Goal: Register for event/course

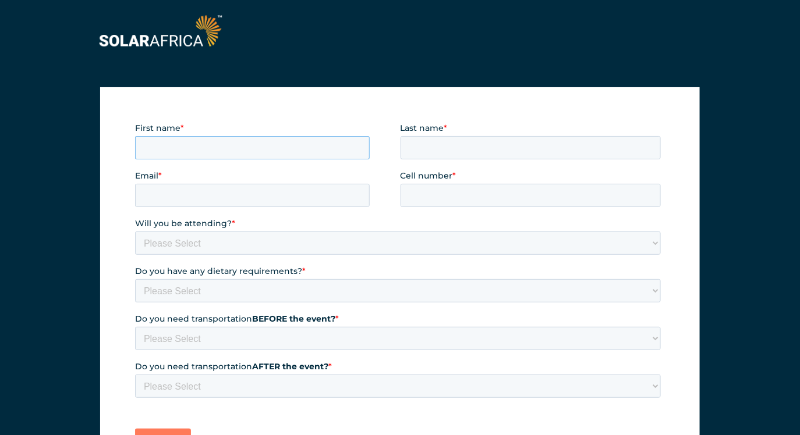
click at [217, 155] on input "First name *" at bounding box center [251, 147] width 235 height 23
type input "Riwanca"
type input "[PERSON_NAME]"
type input "[EMAIL_ADDRESS][DOMAIN_NAME]"
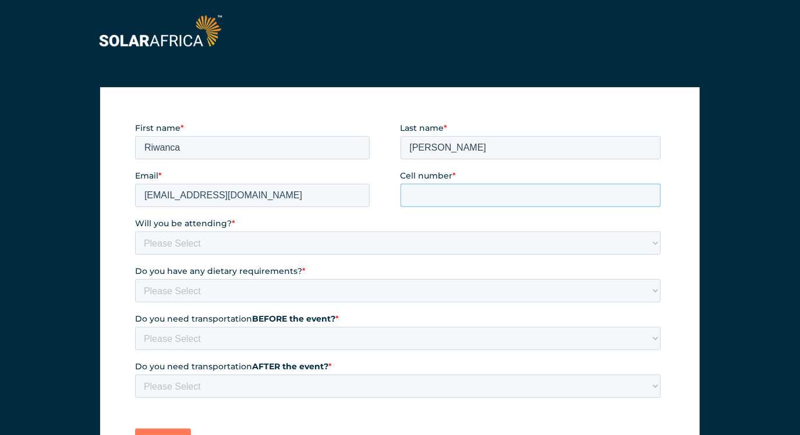
click at [477, 193] on input "Cell number *" at bounding box center [530, 194] width 261 height 23
type input "0828591446"
click at [222, 246] on select "Please Select Yes No" at bounding box center [397, 242] width 526 height 23
select select "Yes"
click at [134, 231] on select "Please Select Yes No" at bounding box center [397, 242] width 526 height 23
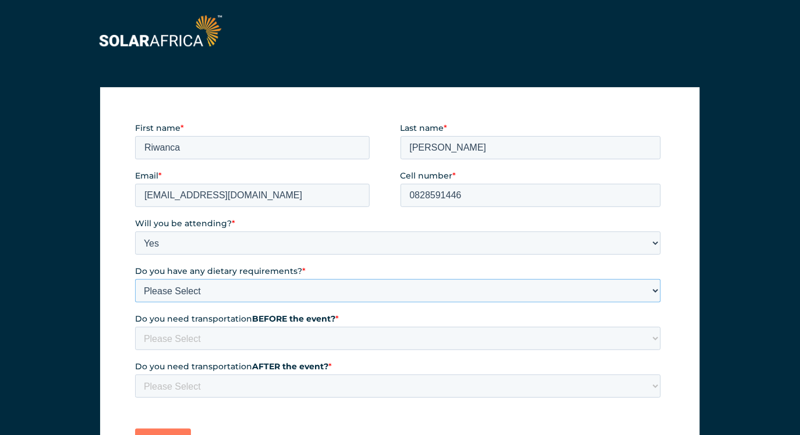
click at [216, 295] on select "Please Select None Halaal Vegeterian Other" at bounding box center [397, 290] width 526 height 23
select select "None"
click at [134, 279] on select "Please Select None Halaal Vegeterian Other" at bounding box center [397, 290] width 526 height 23
click at [200, 338] on select "Please Select Yes No" at bounding box center [397, 338] width 526 height 23
select select "No"
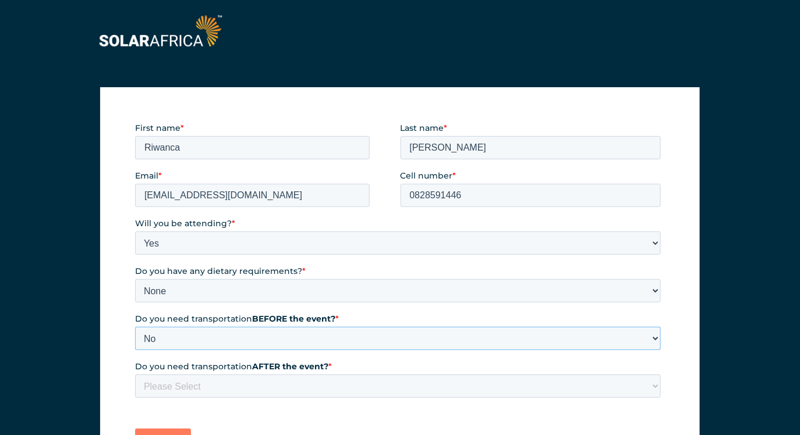
click at [134, 327] on select "Please Select Yes No" at bounding box center [397, 338] width 526 height 23
click at [193, 379] on select "Please Select Yes No" at bounding box center [397, 385] width 526 height 23
select select "No"
click at [134, 374] on select "Please Select Yes No" at bounding box center [397, 385] width 526 height 23
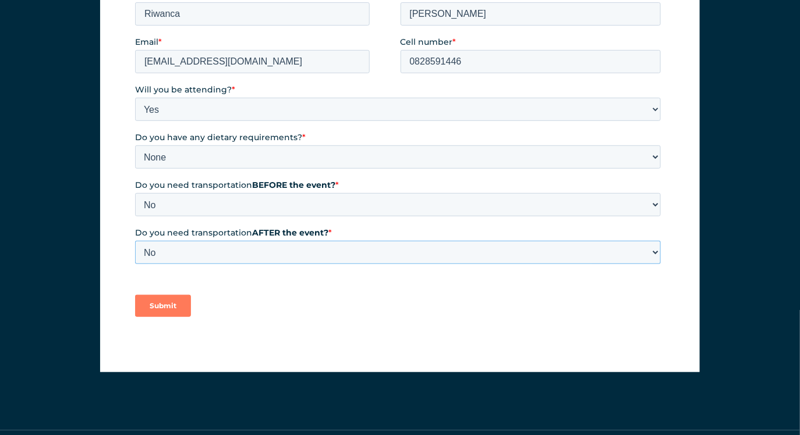
scroll to position [158, 0]
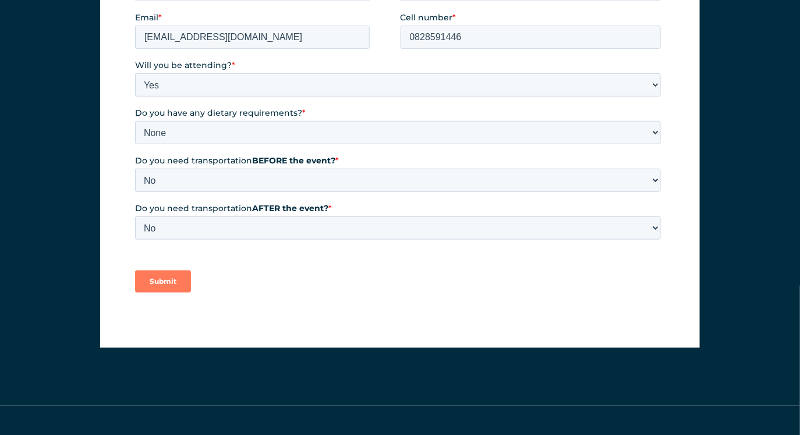
click at [166, 283] on input "Submit" at bounding box center [162, 282] width 56 height 22
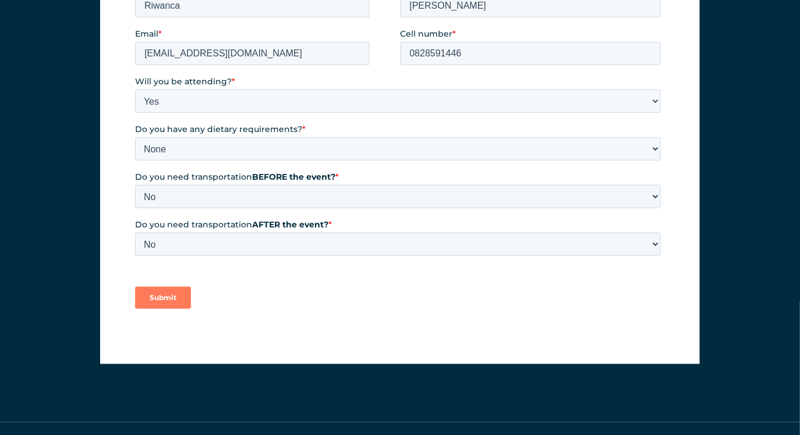
scroll to position [151, 0]
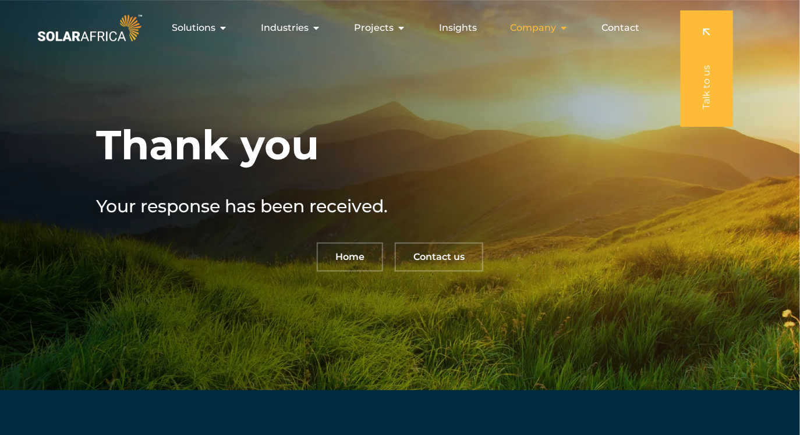
click at [549, 28] on span "Company" at bounding box center [533, 28] width 46 height 14
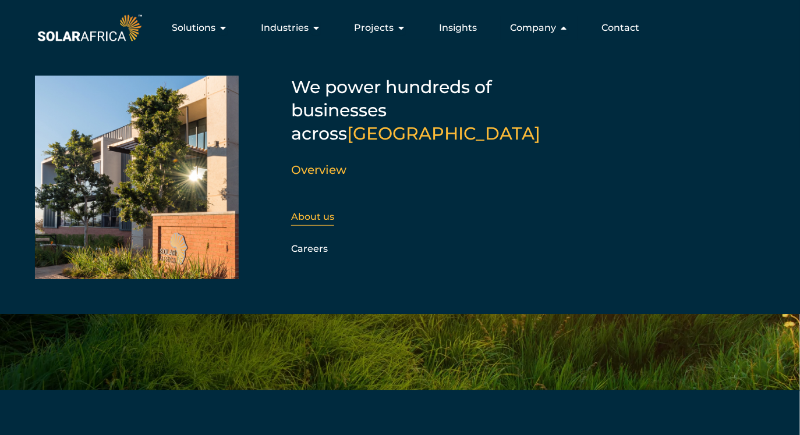
click at [329, 211] on link "About us" at bounding box center [312, 216] width 43 height 11
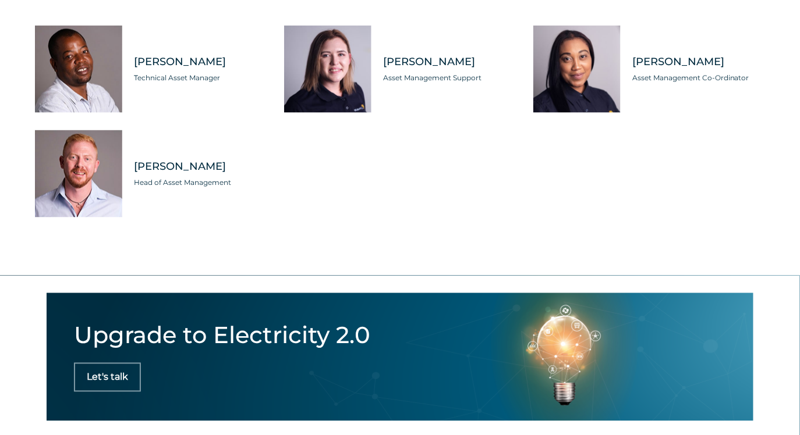
scroll to position [3440, 0]
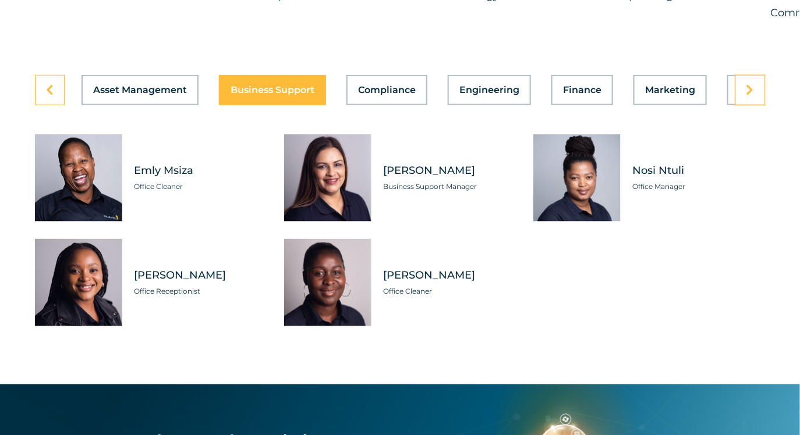
scroll to position [3328, 0]
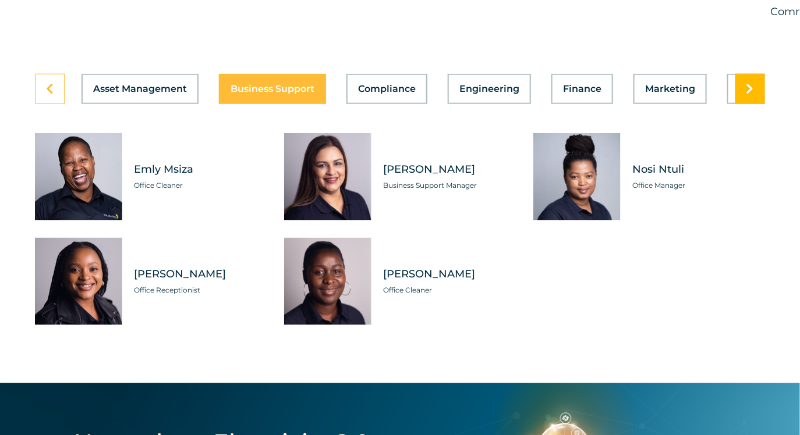
click at [755, 104] on link at bounding box center [750, 89] width 30 height 30
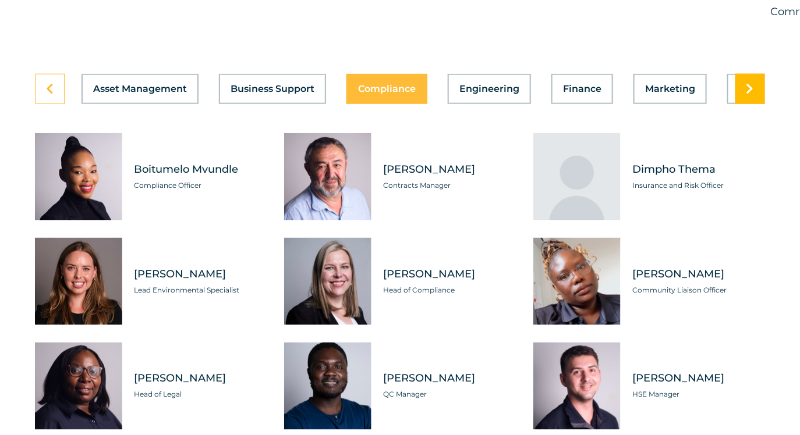
click at [755, 104] on link at bounding box center [750, 89] width 30 height 30
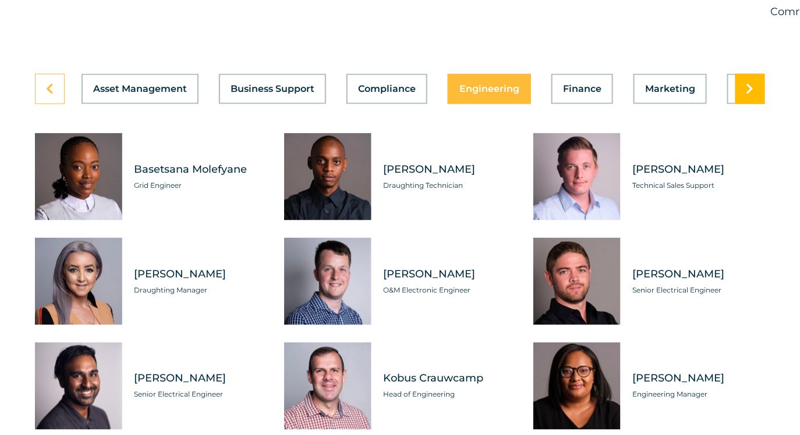
click at [755, 104] on link at bounding box center [750, 89] width 30 height 30
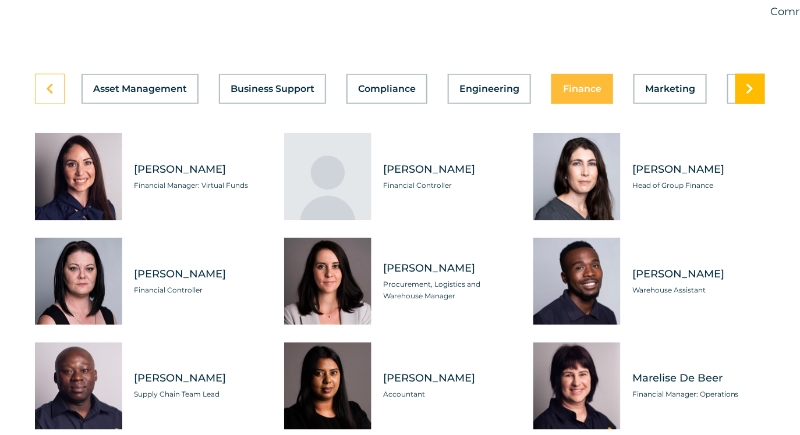
click at [755, 104] on link at bounding box center [750, 89] width 30 height 30
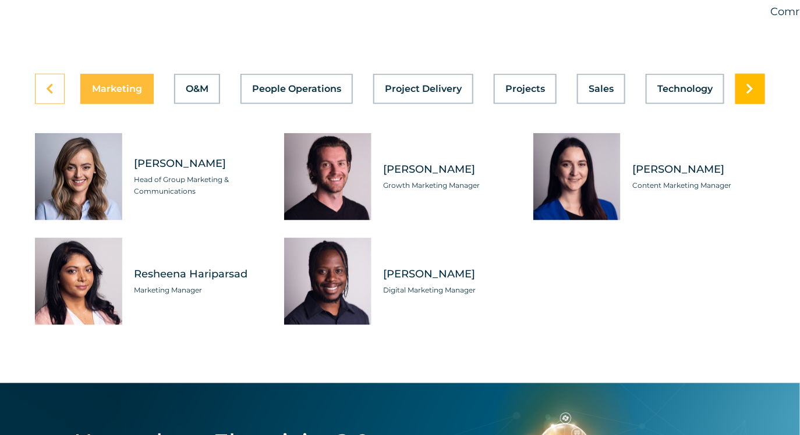
click at [755, 104] on link at bounding box center [750, 89] width 30 height 30
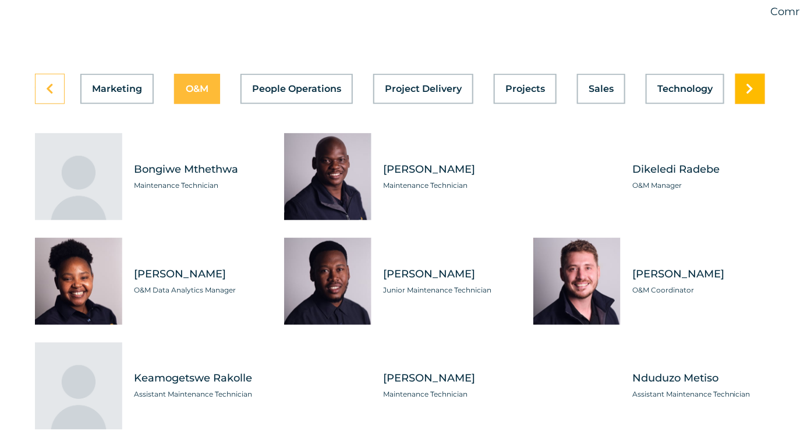
scroll to position [0, 553]
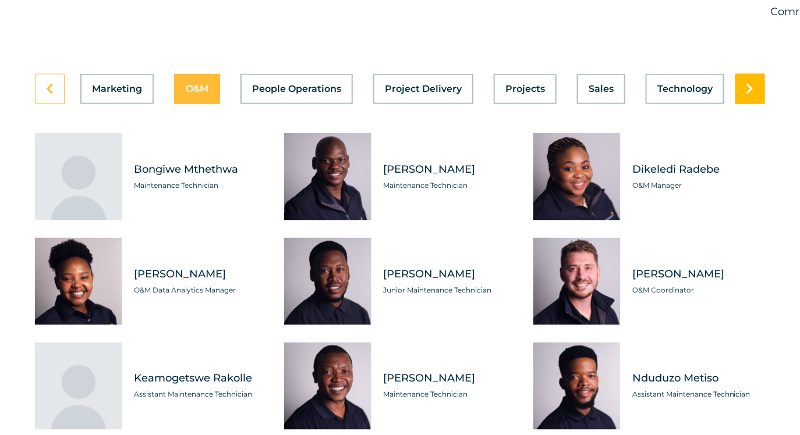
click at [755, 104] on link at bounding box center [750, 89] width 30 height 30
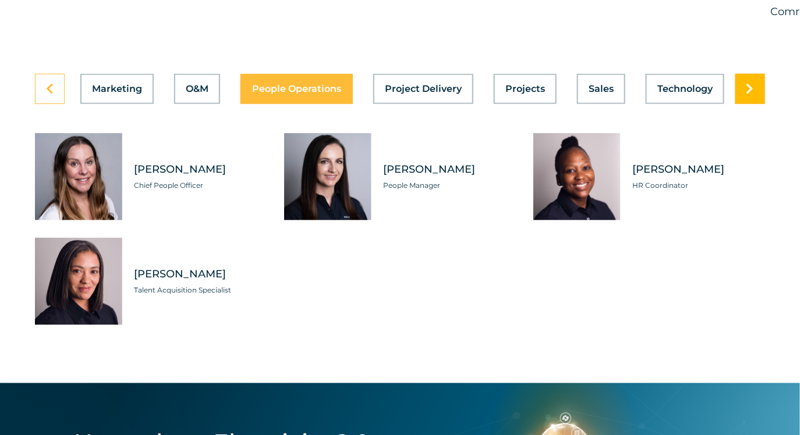
click at [755, 104] on link at bounding box center [750, 89] width 30 height 30
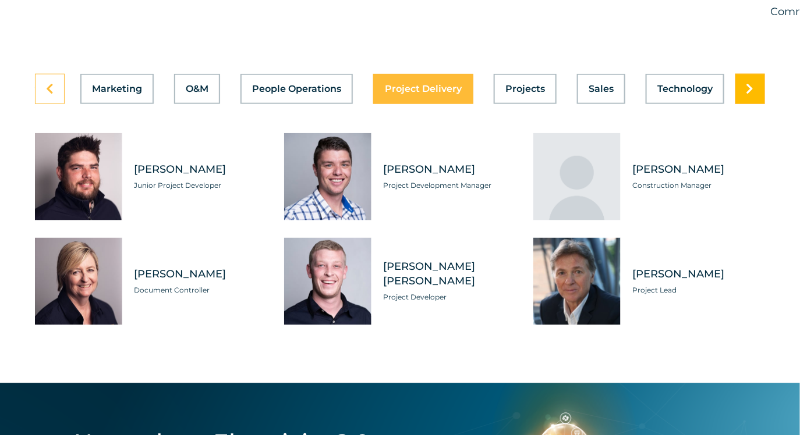
click at [755, 104] on link at bounding box center [750, 89] width 30 height 30
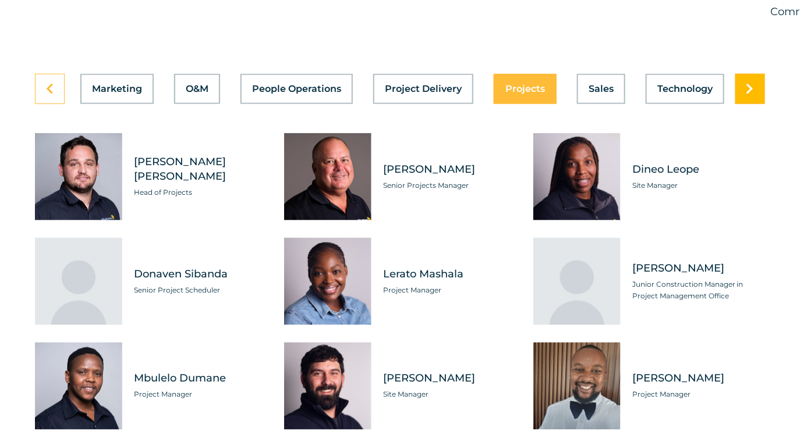
click at [755, 104] on link at bounding box center [750, 89] width 30 height 30
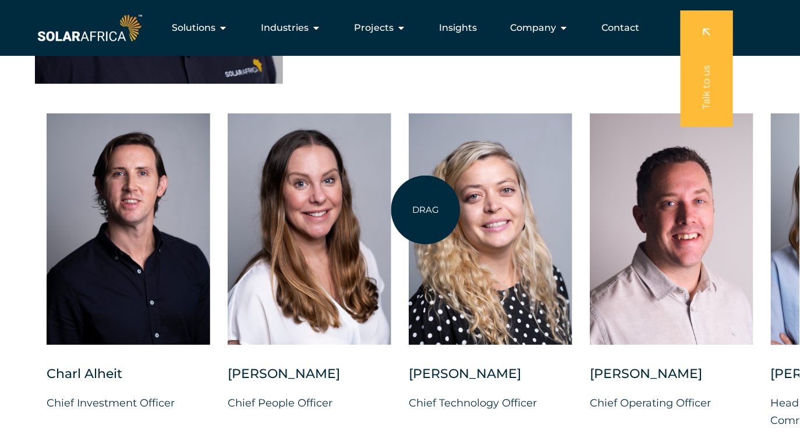
scroll to position [2920, 0]
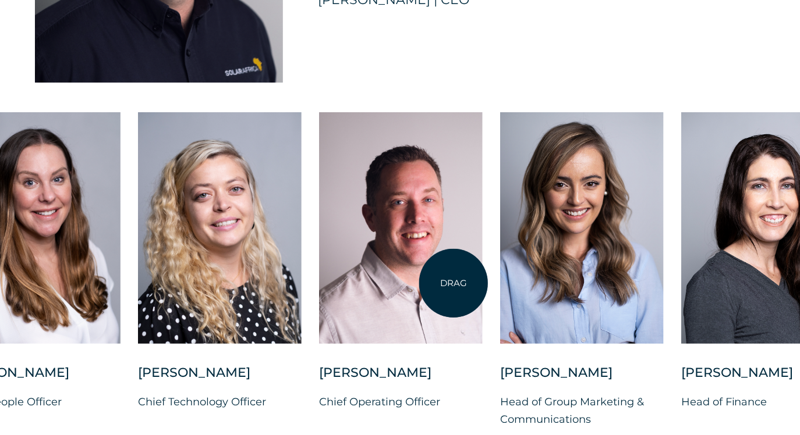
drag, startPoint x: 724, startPoint y: 272, endPoint x: 407, endPoint y: 288, distance: 317.0
click at [407, 288] on div at bounding box center [401, 228] width 164 height 232
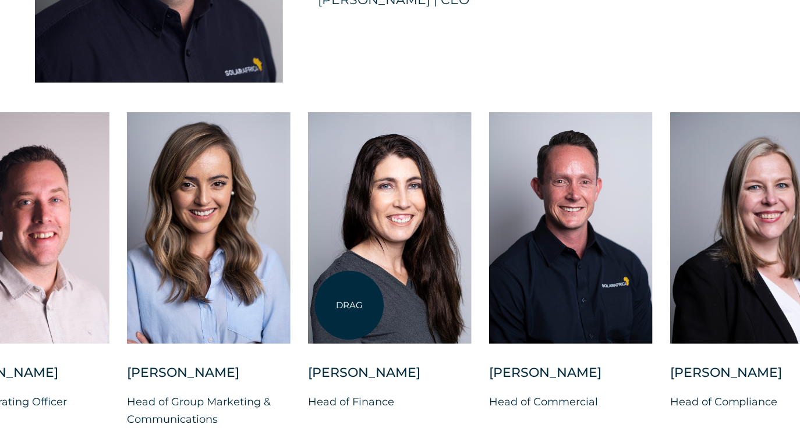
drag, startPoint x: 631, startPoint y: 292, endPoint x: 349, endPoint y: 306, distance: 282.1
click at [349, 306] on div at bounding box center [390, 228] width 164 height 232
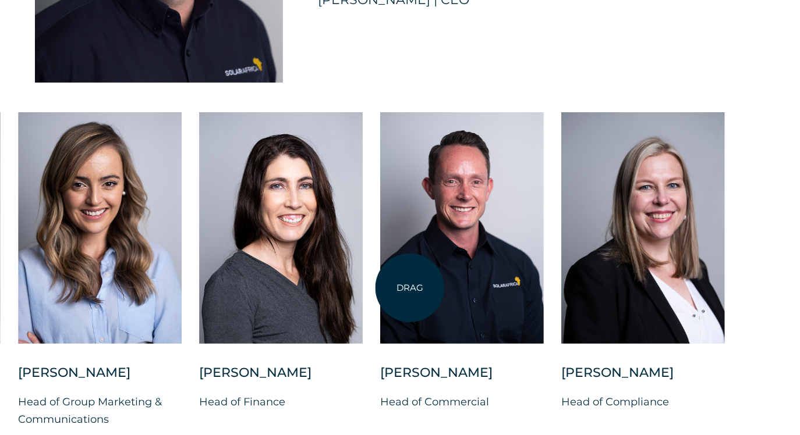
drag, startPoint x: 552, startPoint y: 289, endPoint x: 410, endPoint y: 288, distance: 141.5
click at [410, 288] on div at bounding box center [462, 228] width 164 height 232
